Goal: Task Accomplishment & Management: Manage account settings

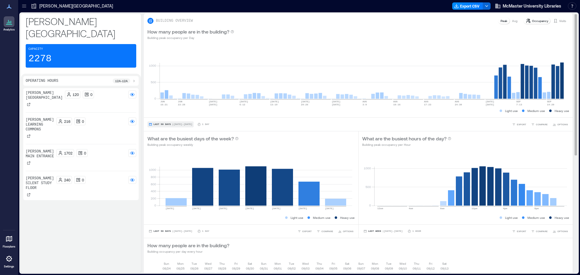
click at [160, 126] on button "Last 90 Days | [DATE] - [DATE]" at bounding box center [170, 124] width 46 height 6
click at [164, 74] on span "Last 7 Days" at bounding box center [162, 74] width 19 height 4
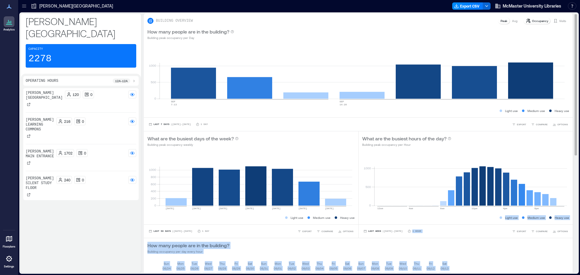
drag, startPoint x: 571, startPoint y: 92, endPoint x: 567, endPoint y: 160, distance: 67.5
click at [567, 160] on div "BUILDING OVERVIEW Peak Avg Occupancy Visits How many people are in the building…" at bounding box center [361, 143] width 434 height 259
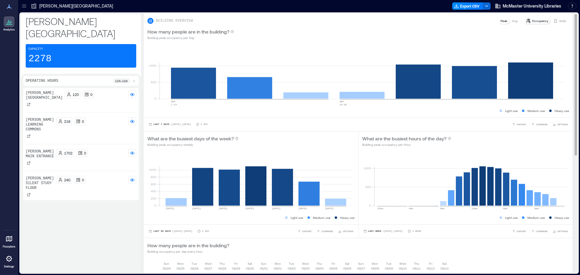
click at [564, 165] on rect at bounding box center [470, 179] width 193 height 51
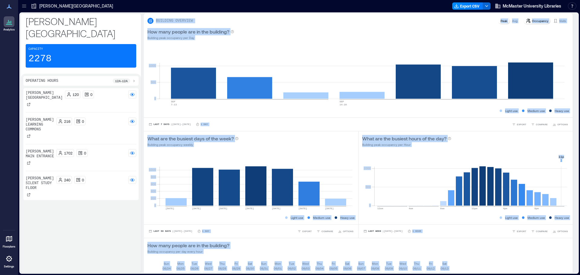
drag, startPoint x: 572, startPoint y: 148, endPoint x: 575, endPoint y: 197, distance: 49.3
click at [575, 197] on div "BUILDING OVERVIEW Peak Avg Occupancy Visits How many people are in the building…" at bounding box center [361, 143] width 434 height 259
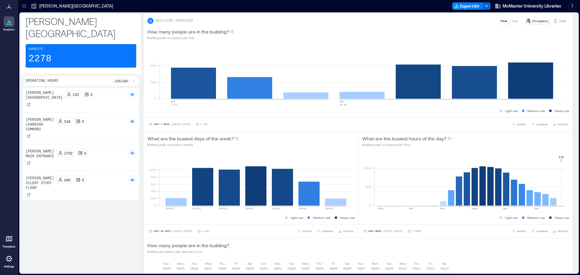
click at [580, 111] on div "[PERSON_NAME][GEOGRAPHIC_DATA] Capacity 2278 Operating Hours 12a - 12a [PERSON_…" at bounding box center [299, 143] width 562 height 263
drag, startPoint x: 578, startPoint y: 113, endPoint x: 577, endPoint y: 162, distance: 49.0
click at [577, 162] on div "[PERSON_NAME][GEOGRAPHIC_DATA] Capacity 2278 Operating Hours 12a - 12a [PERSON_…" at bounding box center [299, 143] width 560 height 262
drag, startPoint x: 570, startPoint y: 82, endPoint x: 572, endPoint y: 114, distance: 32.1
click at [572, 114] on div "BUILDING OVERVIEW Peak Avg Occupancy Visits How many people are in the building…" at bounding box center [361, 143] width 434 height 259
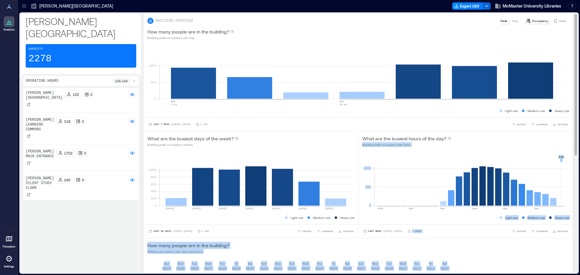
drag, startPoint x: 572, startPoint y: 114, endPoint x: 572, endPoint y: 132, distance: 17.5
click at [572, 132] on div "BUILDING OVERVIEW Peak Avg Occupancy Visits How many people are in the building…" at bounding box center [361, 143] width 434 height 259
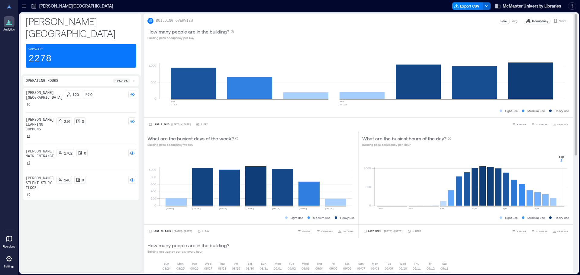
drag, startPoint x: 572, startPoint y: 132, endPoint x: 570, endPoint y: 153, distance: 21.5
click at [570, 153] on div "BUILDING OVERVIEW Peak Avg Occupancy Visits How many people are in the building…" at bounding box center [361, 143] width 434 height 259
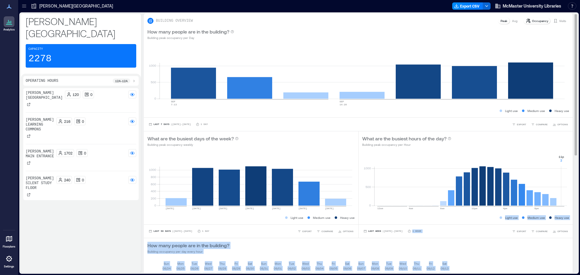
drag, startPoint x: 570, startPoint y: 142, endPoint x: 572, endPoint y: 172, distance: 29.3
click at [572, 172] on div "BUILDING OVERVIEW Peak Avg Occupancy Visits How many people are in the building…" at bounding box center [361, 143] width 434 height 259
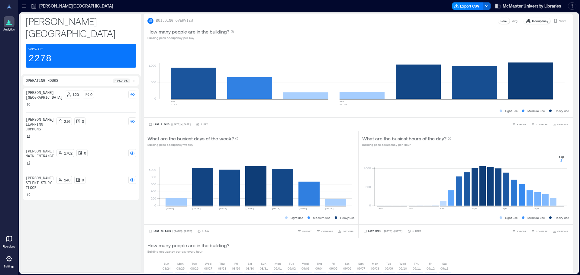
click at [579, 171] on div "[PERSON_NAME][GEOGRAPHIC_DATA] Capacity 2278 Operating Hours 12a - 12a [PERSON_…" at bounding box center [299, 143] width 562 height 263
drag, startPoint x: 580, startPoint y: 124, endPoint x: 580, endPoint y: 115, distance: 8.2
click at [580, 120] on div "[PERSON_NAME][GEOGRAPHIC_DATA] Capacity 2278 Operating Hours 12a - 12a [PERSON_…" at bounding box center [299, 143] width 562 height 263
click at [570, 266] on div "BUILDING OVERVIEW Peak Avg Occupancy Visits How many people are in the building…" at bounding box center [361, 251] width 434 height 475
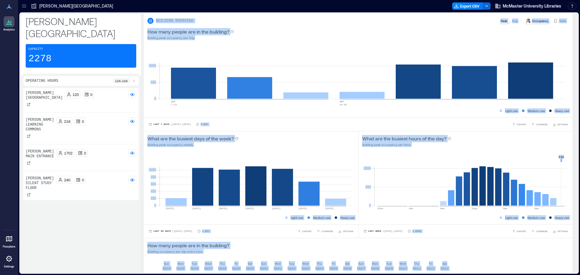
drag, startPoint x: 570, startPoint y: 146, endPoint x: 573, endPoint y: 169, distance: 22.6
click at [573, 169] on div "BUILDING OVERVIEW Peak Avg Occupancy Visits How many people are in the building…" at bounding box center [361, 143] width 434 height 259
click at [402, 29] on div "How many people are in the building? Building peak occupancy per Day" at bounding box center [358, 34] width 422 height 12
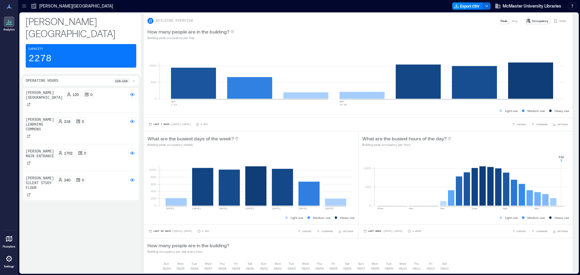
click at [61, 7] on p "[PERSON_NAME][GEOGRAPHIC_DATA]" at bounding box center [76, 6] width 74 height 6
click at [33, 4] on icon at bounding box center [34, 6] width 6 height 6
click at [23, 5] on icon at bounding box center [24, 6] width 6 height 6
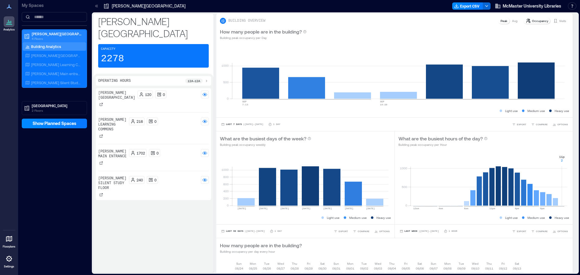
click at [45, 37] on p "4 Floors" at bounding box center [57, 38] width 51 height 5
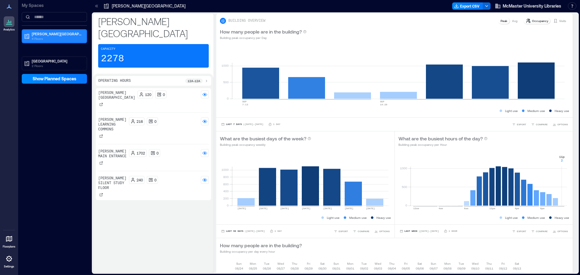
click at [45, 37] on p "4 Floors" at bounding box center [57, 38] width 51 height 5
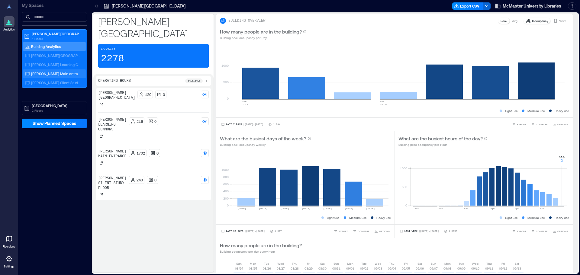
click at [45, 71] on div "[PERSON_NAME] Main entrance" at bounding box center [53, 74] width 59 height 6
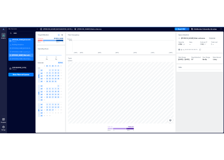
scroll to position [0, 1165]
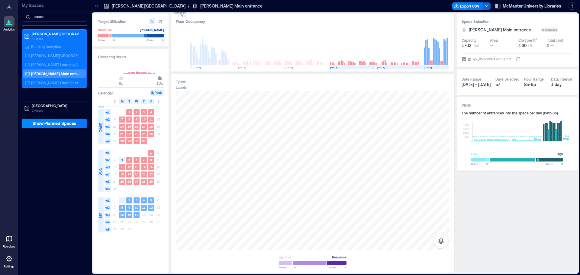
drag, startPoint x: 145, startPoint y: 79, endPoint x: 159, endPoint y: 82, distance: 14.2
click at [159, 80] on span "12a" at bounding box center [160, 79] width 4 height 2
click at [157, 92] on button "Peak" at bounding box center [157, 93] width 14 height 6
click at [136, 214] on text "17" at bounding box center [137, 215] width 4 height 4
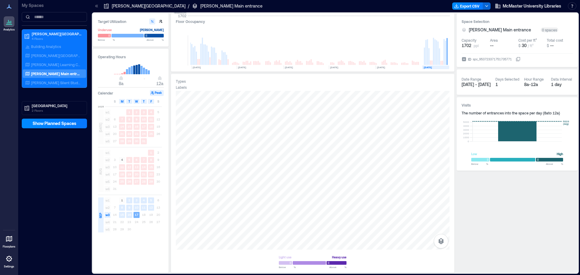
click at [149, 72] on rect at bounding box center [149, 72] width 2 height 4
drag, startPoint x: 159, startPoint y: 78, endPoint x: 150, endPoint y: 78, distance: 9.7
click at [150, 78] on span "8p" at bounding box center [150, 79] width 4 height 2
type input "**"
drag, startPoint x: 150, startPoint y: 77, endPoint x: 157, endPoint y: 78, distance: 6.4
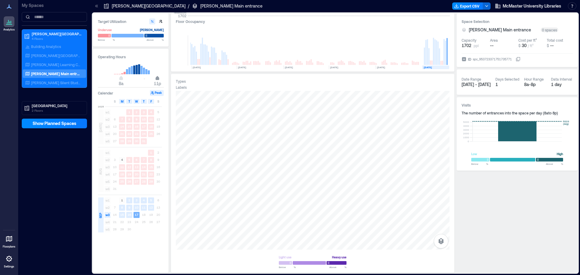
click at [157, 78] on span "11p" at bounding box center [158, 79] width 4 height 2
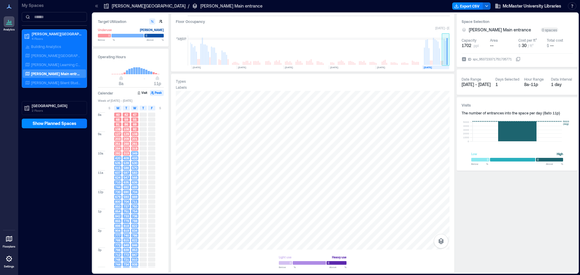
click at [448, 45] on rect at bounding box center [446, 50] width 8 height 30
click at [160, 24] on button "button" at bounding box center [161, 21] width 6 height 6
type input "***"
type input "****"
drag, startPoint x: 580, startPoint y: 18, endPoint x: 580, endPoint y: 118, distance: 99.4
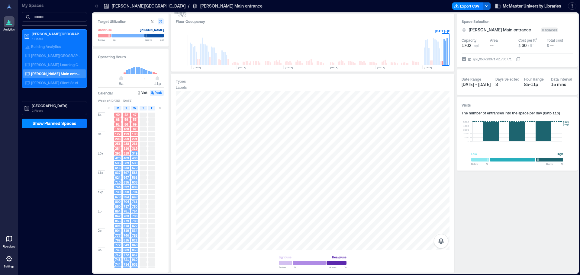
click at [580, 118] on div "Target Utilization Underuse [PERSON_NAME] Below *** ppl Above **** ppl Operatin…" at bounding box center [335, 143] width 489 height 263
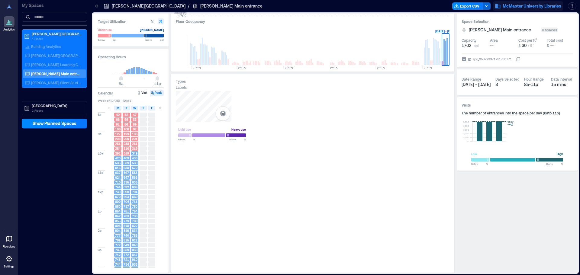
scroll to position [0, 1165]
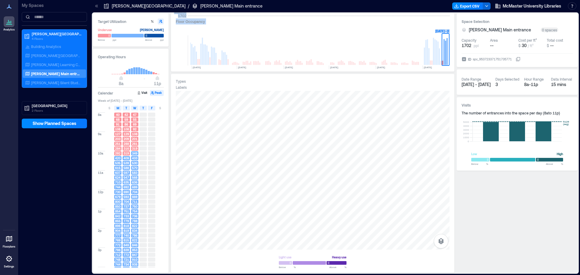
drag, startPoint x: 170, startPoint y: 93, endPoint x: 167, endPoint y: 157, distance: 64.4
click at [167, 157] on div "Target Utilization Underuse [PERSON_NAME] Below *** ppl Above **** ppl Operatin…" at bounding box center [335, 143] width 485 height 259
click at [160, 162] on div at bounding box center [160, 163] width 7 height 4
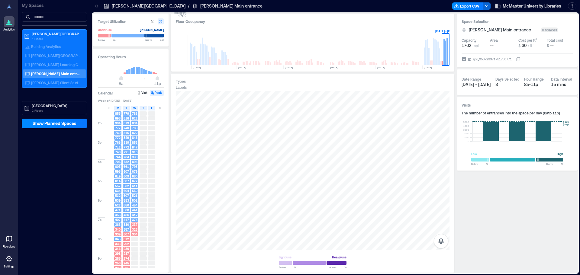
scroll to position [109, 0]
click at [142, 95] on button "Visit" at bounding box center [143, 93] width 13 height 6
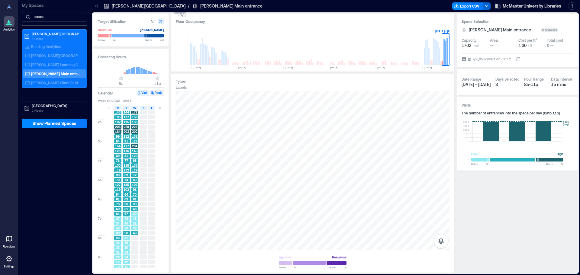
click at [159, 92] on button "Peak" at bounding box center [157, 93] width 14 height 6
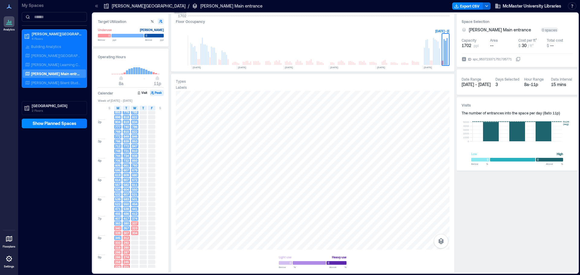
click at [134, 233] on span "304" at bounding box center [134, 233] width 5 height 4
click at [134, 137] on span "846" at bounding box center [134, 136] width 5 height 4
click at [134, 109] on span "W" at bounding box center [134, 108] width 3 height 5
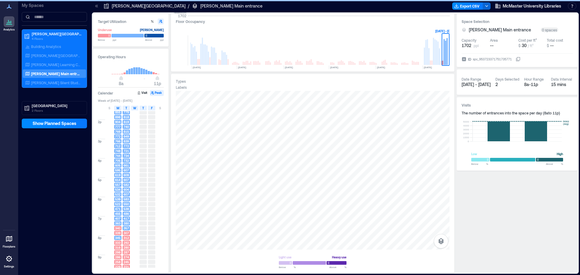
click at [134, 109] on span "W" at bounding box center [134, 108] width 3 height 5
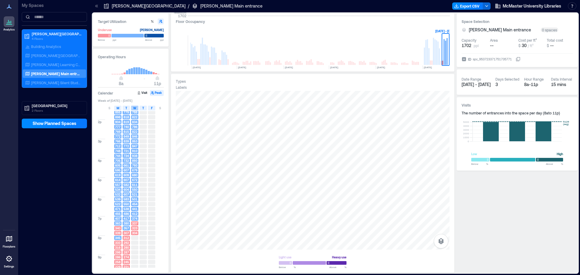
click at [134, 109] on span "W" at bounding box center [134, 108] width 3 height 5
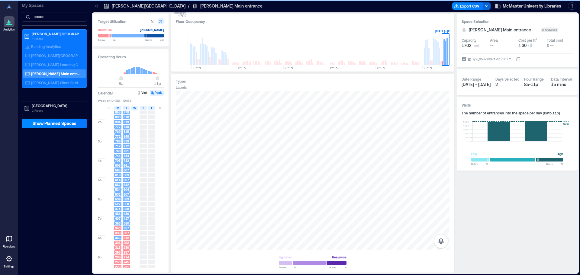
click at [134, 109] on span "W" at bounding box center [134, 108] width 3 height 5
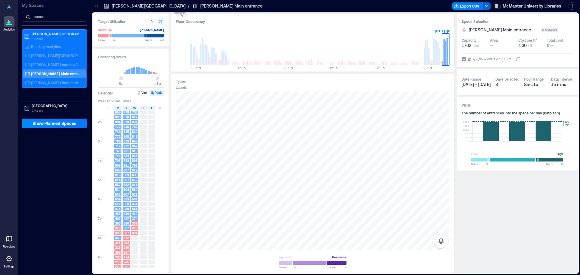
click at [466, 60] on icon at bounding box center [464, 59] width 5 height 5
click at [516, 60] on button "ID spc_953723371751735771" at bounding box center [518, 59] width 5 height 5
click at [497, 61] on div "spc_953723371751735771" at bounding box center [492, 59] width 40 height 6
click at [516, 61] on button "ID spc_953723371751735771" at bounding box center [518, 59] width 5 height 5
click at [520, 62] on label "ID spc_953723371751735771" at bounding box center [491, 59] width 59 height 6
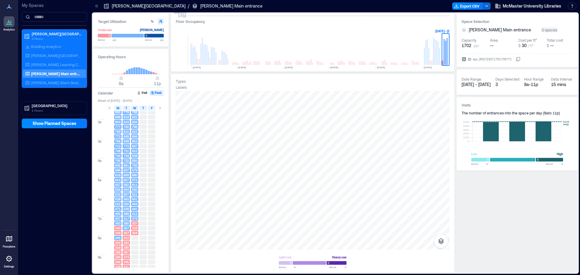
click at [520, 62] on button "ID spc_953723371751735771" at bounding box center [518, 59] width 5 height 5
click at [487, 6] on polyline "button" at bounding box center [487, 5] width 2 height 1
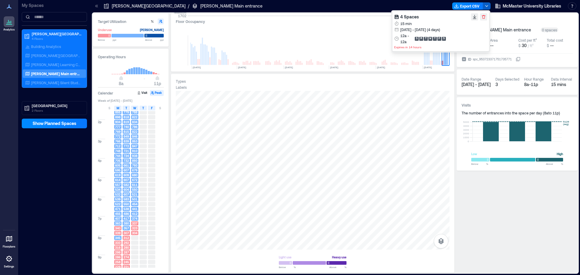
click at [487, 6] on polyline "button" at bounding box center [487, 5] width 2 height 1
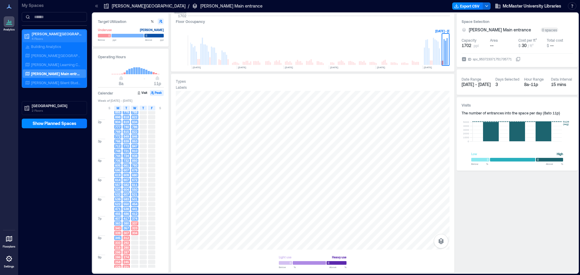
click at [43, 38] on p "4 Floors" at bounding box center [57, 38] width 51 height 5
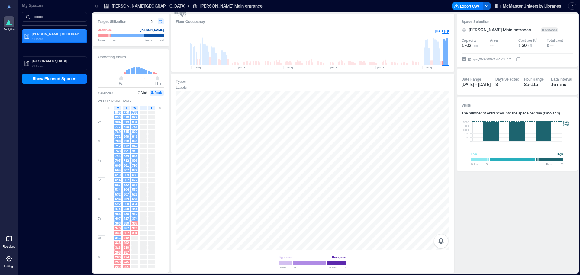
click at [43, 38] on p "4 Floors" at bounding box center [57, 38] width 51 height 5
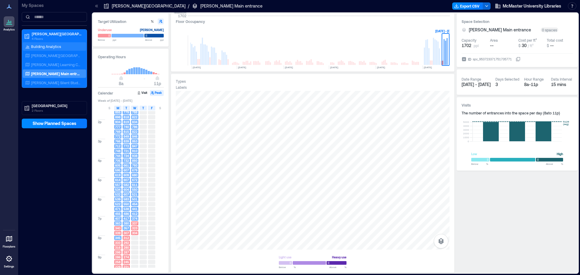
click at [44, 47] on p "Building Analytics" at bounding box center [46, 46] width 30 height 5
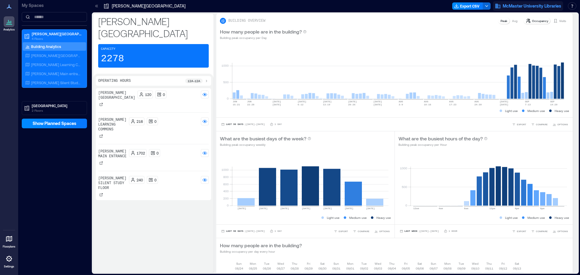
click at [505, 5] on span "McMaster University Libraries" at bounding box center [532, 6] width 59 height 6
click at [327, 2] on div at bounding box center [320, 6] width 260 height 10
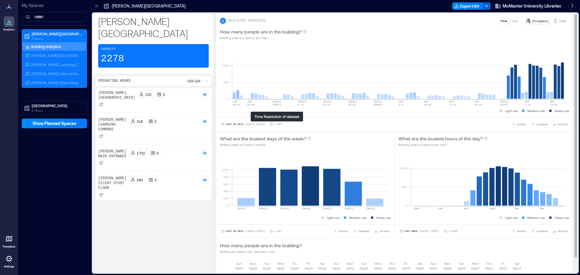
click at [276, 124] on p "1 Day" at bounding box center [278, 125] width 7 height 4
click at [222, 21] on icon at bounding box center [223, 21] width 3 height 3
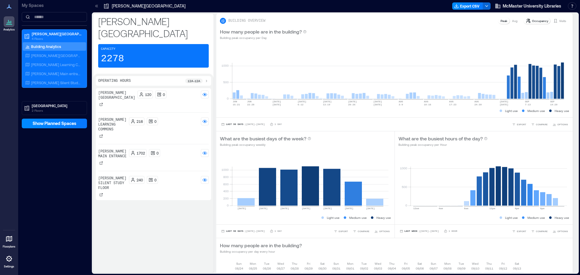
click at [139, 44] on div "Capacity 2278" at bounding box center [153, 56] width 111 height 24
click at [7, 260] on icon at bounding box center [8, 258] width 7 height 7
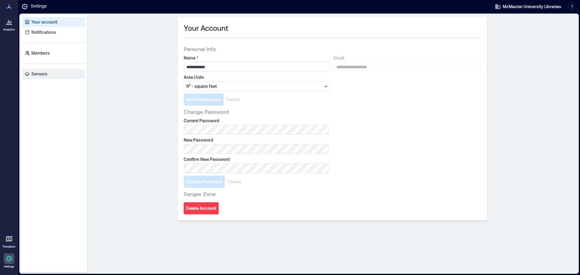
click at [39, 72] on p "Sensors" at bounding box center [39, 74] width 16 height 6
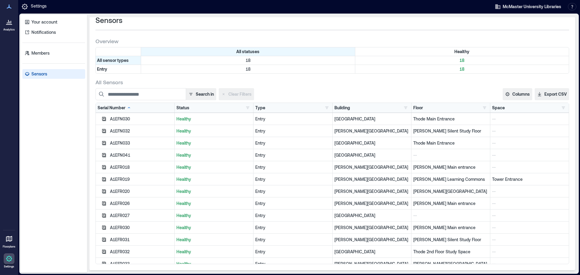
click at [185, 118] on p "Healthy" at bounding box center [213, 119] width 75 height 6
click at [502, 132] on p "--" at bounding box center [529, 131] width 75 height 6
click at [558, 94] on button "Export CSV" at bounding box center [552, 94] width 34 height 12
click at [43, 23] on p "Your account" at bounding box center [44, 22] width 26 height 6
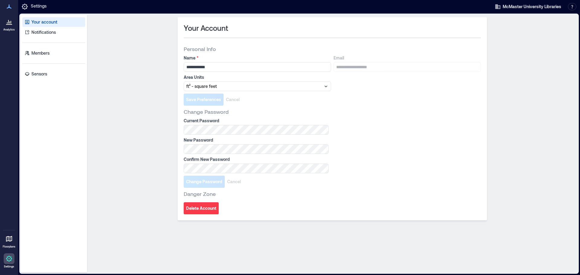
click at [9, 25] on icon at bounding box center [8, 21] width 7 height 7
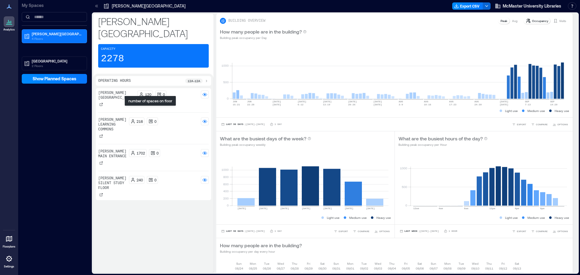
click at [149, 120] on icon at bounding box center [151, 122] width 4 height 4
click at [188, 79] on p "12a - 12a" at bounding box center [194, 81] width 13 height 5
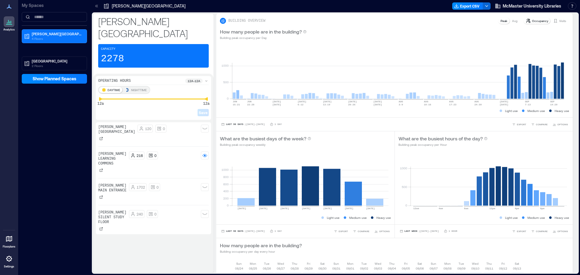
click at [131, 79] on div "Operating Hours 12a - 12a" at bounding box center [153, 82] width 111 height 6
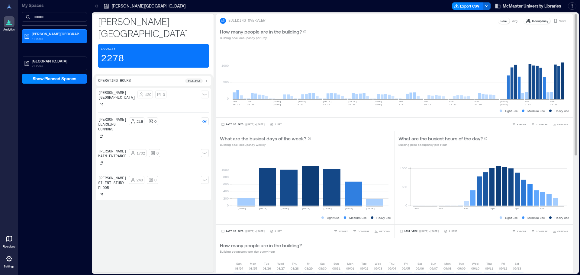
click at [552, 24] on div "Visits" at bounding box center [560, 21] width 18 height 6
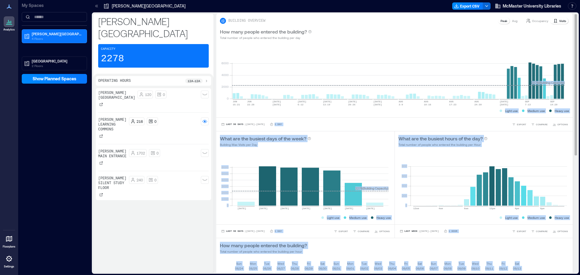
drag, startPoint x: 571, startPoint y: 81, endPoint x: 569, endPoint y: 107, distance: 26.4
click at [569, 107] on div "BUILDING OVERVIEW Peak Avg Occupancy Visits How many people entered the buildin…" at bounding box center [396, 143] width 361 height 259
click at [571, 105] on div "BUILDING OVERVIEW Peak Avg Occupancy Visits How many people entered the buildin…" at bounding box center [396, 143] width 361 height 259
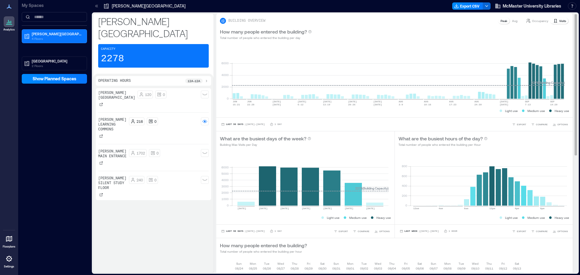
drag, startPoint x: 571, startPoint y: 105, endPoint x: 570, endPoint y: 129, distance: 24.5
click at [570, 129] on div "BUILDING OVERVIEW Peak Avg Occupancy Visits How many people entered the buildin…" at bounding box center [396, 143] width 361 height 259
click at [570, 131] on div "BUILDING OVERVIEW Peak Avg Occupancy Visits How many people entered the buildin…" at bounding box center [396, 251] width 361 height 475
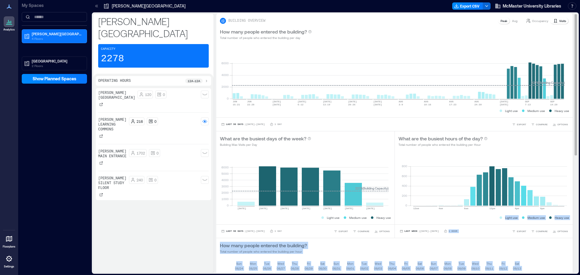
drag, startPoint x: 572, startPoint y: 141, endPoint x: 571, endPoint y: 162, distance: 21.2
click at [571, 162] on div "BUILDING OVERVIEW Peak Avg Occupancy Visits How many people entered the buildin…" at bounding box center [396, 143] width 361 height 259
click at [527, 238] on div "How many people entered the building? Total number of people who entered the bu…" at bounding box center [394, 247] width 357 height 19
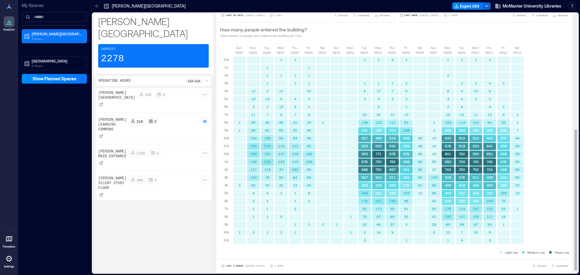
scroll to position [1, 0]
click at [238, 266] on span "Last 3 Weeks" at bounding box center [235, 266] width 18 height 0
click at [238, 232] on span "Last 7 Days" at bounding box center [235, 231] width 19 height 4
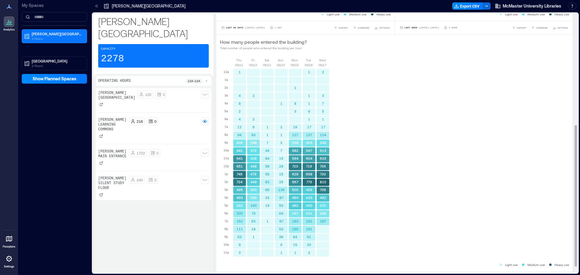
scroll to position [216, 0]
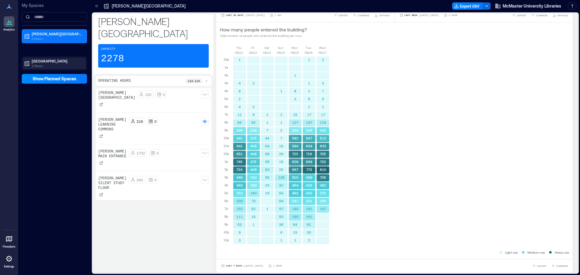
click at [43, 64] on p "2 Floors" at bounding box center [57, 65] width 51 height 5
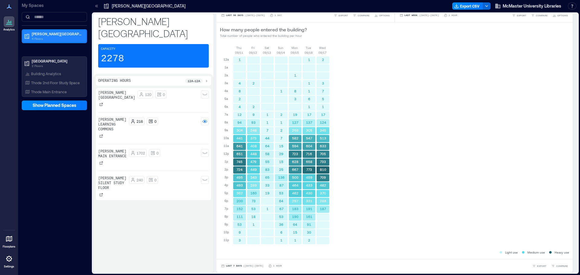
click at [50, 38] on p "4 Floors" at bounding box center [57, 38] width 51 height 5
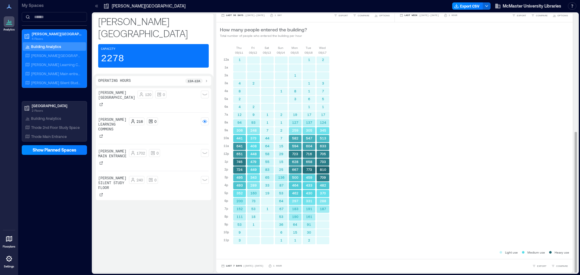
click at [536, 208] on div "[DATE] [DATE] [DATE] [DATE] [DATE] [DATE] [DATE] 12a 1a 2a 3a 4a 5a 6a 7a 8a 9a…" at bounding box center [394, 147] width 349 height 204
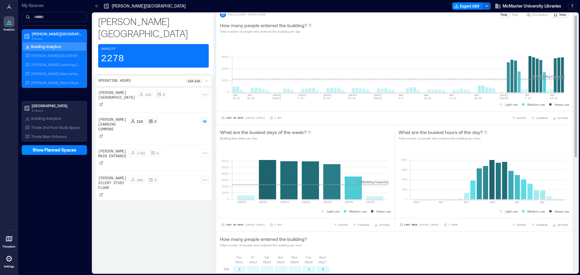
scroll to position [0, 0]
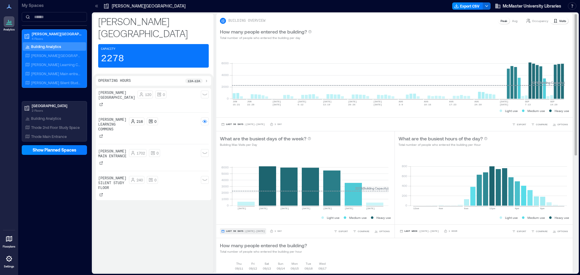
click at [238, 231] on span "Last 90 Days" at bounding box center [235, 231] width 18 height 0
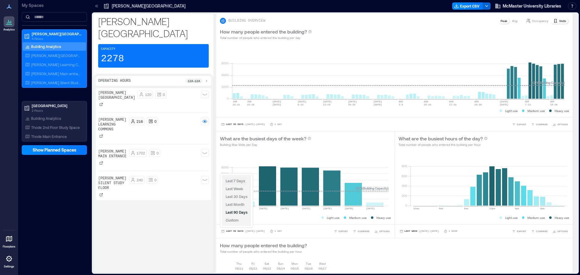
click at [234, 181] on span "Last 7 Days" at bounding box center [235, 181] width 19 height 4
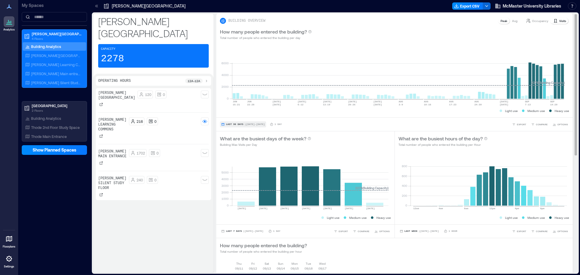
click at [240, 124] on span "Last 90 Days" at bounding box center [235, 124] width 18 height 0
click at [236, 82] on span "Last Week" at bounding box center [235, 82] width 18 height 4
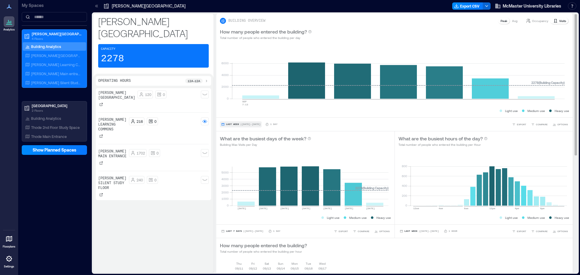
click at [244, 124] on span "| [DATE] - [DATE]" at bounding box center [250, 124] width 20 height 0
click at [241, 74] on span "Last 7 Days" at bounding box center [235, 74] width 19 height 4
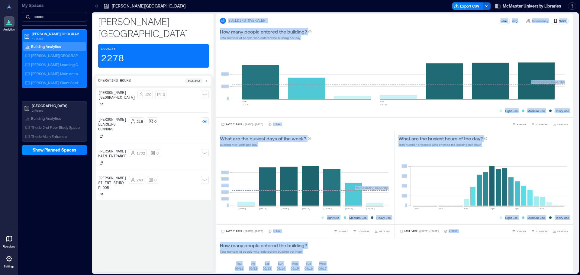
drag, startPoint x: 571, startPoint y: 85, endPoint x: 575, endPoint y: 54, distance: 30.8
click at [575, 54] on div "BUILDING OVERVIEW Peak Avg Occupancy Visits How many people entered the buildin…" at bounding box center [396, 143] width 361 height 259
click at [554, 54] on rect at bounding box center [398, 72] width 333 height 51
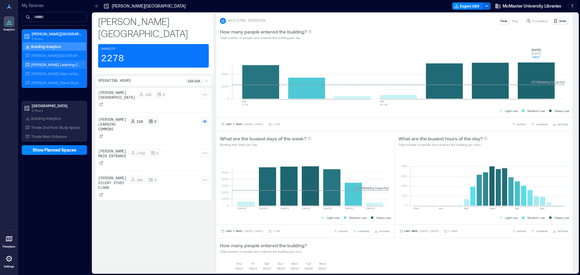
click at [61, 66] on p "[PERSON_NAME] Learning Commons" at bounding box center [56, 64] width 50 height 5
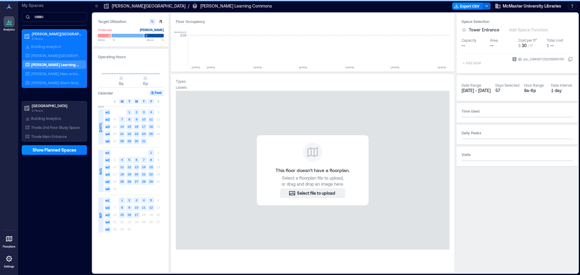
scroll to position [0, 1165]
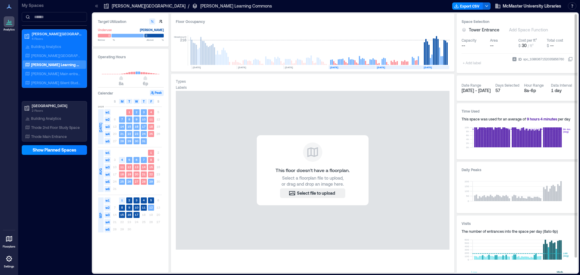
click at [466, 65] on div "+ Add label" at bounding box center [473, 59] width 22 height 16
click at [516, 74] on div "Space Selection Tower Entrance Add Space Function Capacity -- Area -- Cost per …" at bounding box center [517, 152] width 121 height 276
click at [160, 24] on button "button" at bounding box center [161, 21] width 6 height 6
type input "**"
type input "***"
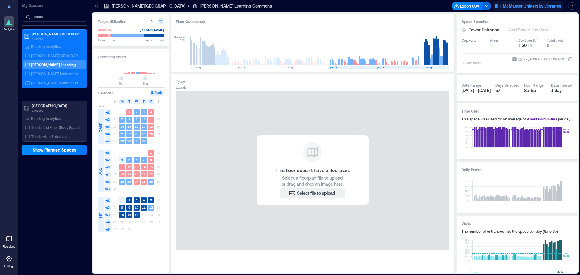
click at [540, 6] on span "McMaster University Libraries" at bounding box center [532, 6] width 59 height 6
click at [573, 3] on button "button" at bounding box center [572, 5] width 8 height 7
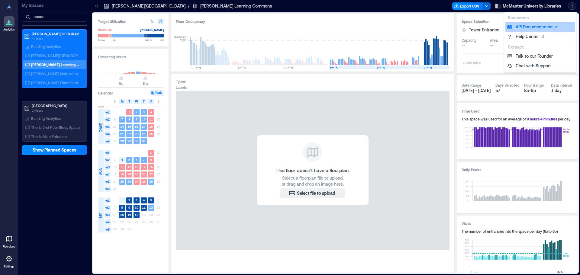
click at [528, 29] on link "API Documentation" at bounding box center [539, 27] width 69 height 10
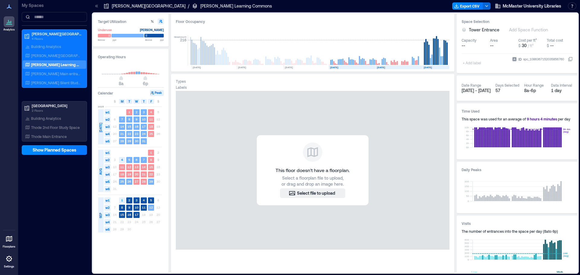
click at [11, 260] on icon at bounding box center [9, 259] width 6 height 6
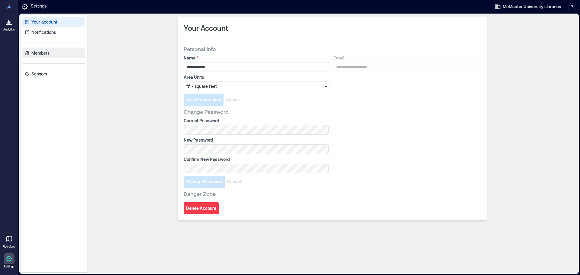
click at [40, 51] on p "Members" at bounding box center [40, 53] width 18 height 6
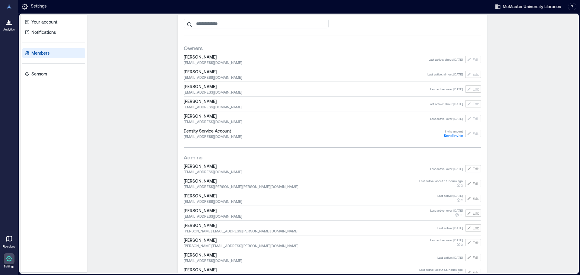
scroll to position [44, 0]
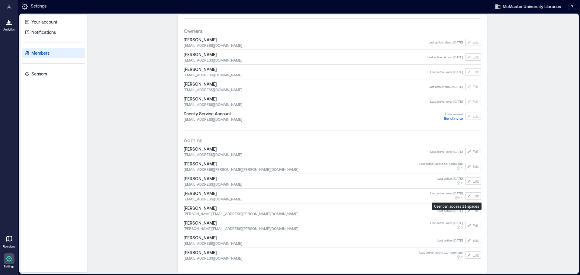
click at [457, 198] on icon "button" at bounding box center [456, 197] width 5 height 5
click at [468, 257] on icon "button" at bounding box center [469, 255] width 5 height 5
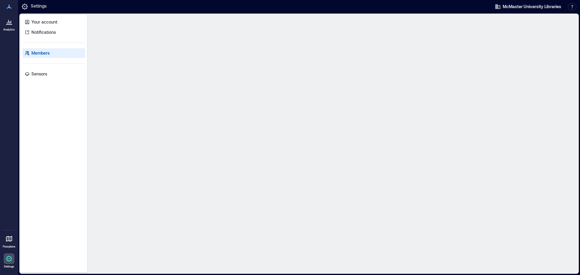
scroll to position [0, 0]
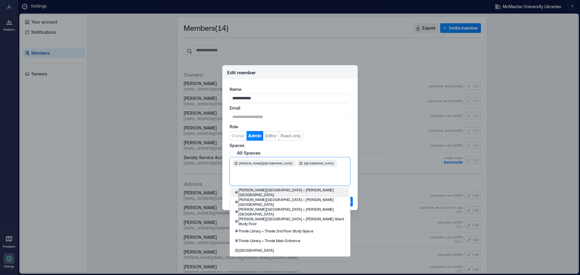
click at [288, 174] on div "[PERSON_NAME][GEOGRAPHIC_DATA]" at bounding box center [290, 171] width 121 height 29
click at [331, 147] on label "Spaces" at bounding box center [290, 146] width 120 height 6
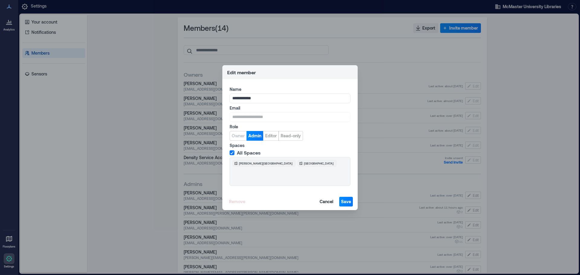
click at [240, 155] on span "All Spaces" at bounding box center [249, 153] width 24 height 6
click at [331, 203] on span "Cancel" at bounding box center [327, 202] width 14 height 6
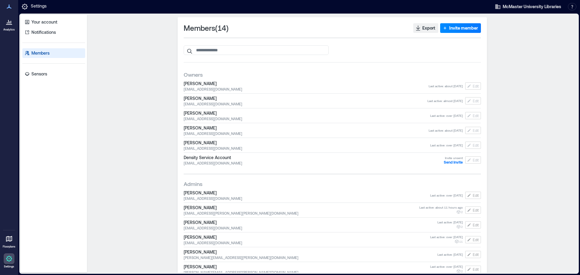
click at [34, 55] on p "Members" at bounding box center [40, 53] width 18 height 6
click at [573, 10] on button "button" at bounding box center [572, 6] width 8 height 7
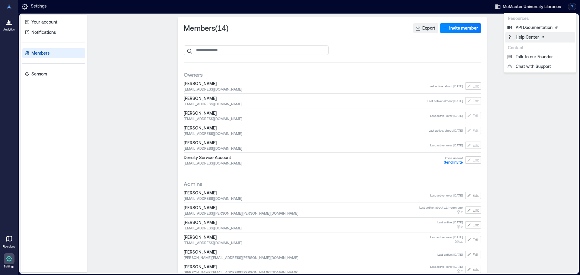
click at [534, 37] on link "Help Center" at bounding box center [539, 37] width 69 height 10
